Goal: Transaction & Acquisition: Obtain resource

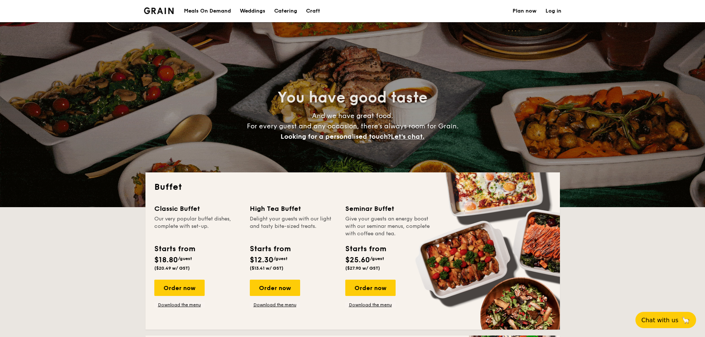
select select
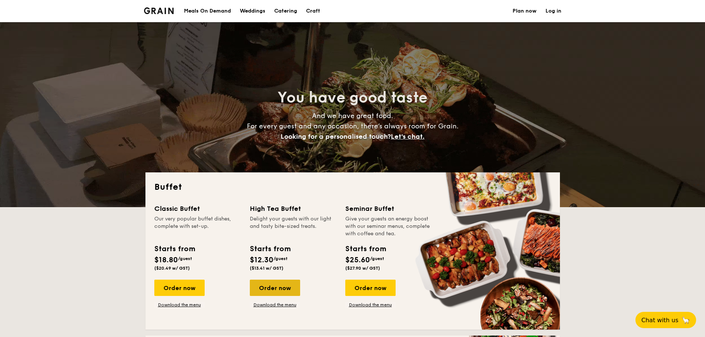
click at [279, 294] on div "Order now" at bounding box center [275, 288] width 50 height 16
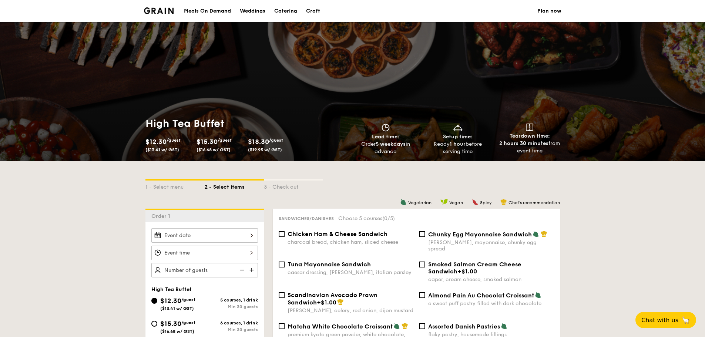
select select
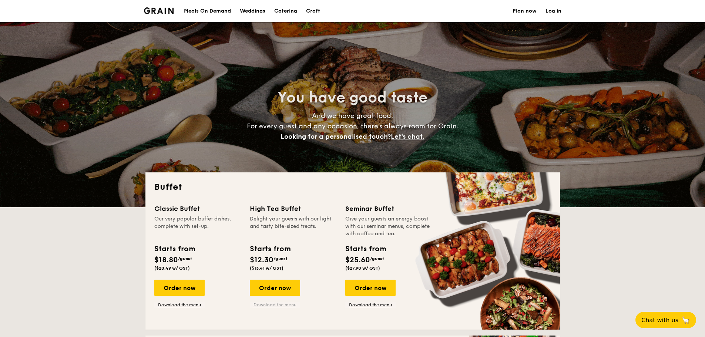
click at [287, 306] on link "Download the menu" at bounding box center [275, 305] width 50 height 6
